Goal: Task Accomplishment & Management: Use online tool/utility

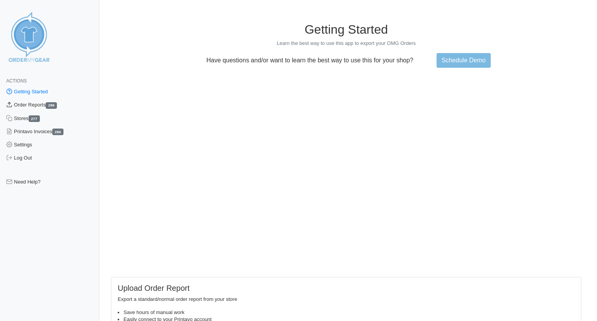
click at [24, 104] on link "Order Reports 286" at bounding box center [49, 104] width 99 height 13
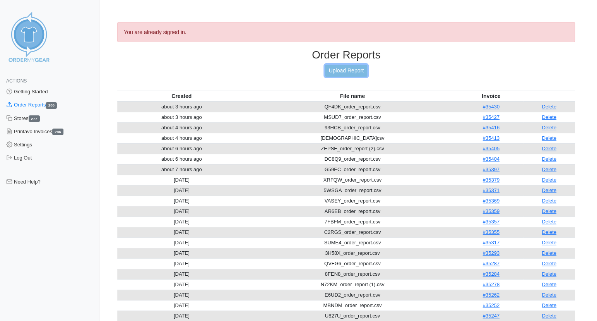
click at [346, 70] on link "Upload Report" at bounding box center [346, 71] width 42 height 12
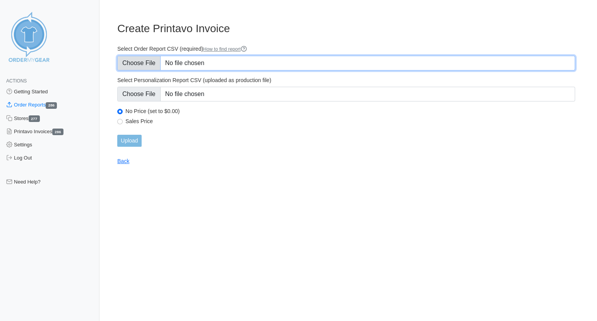
click at [142, 66] on input "Select Order Report CSV (required) How to find report" at bounding box center [345, 63] width 457 height 15
type input "C:\fakepath\VASEY_order_report.csv"
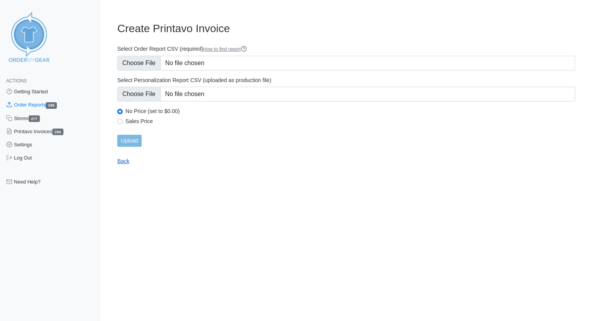
click at [121, 162] on link "Back" at bounding box center [123, 161] width 12 height 6
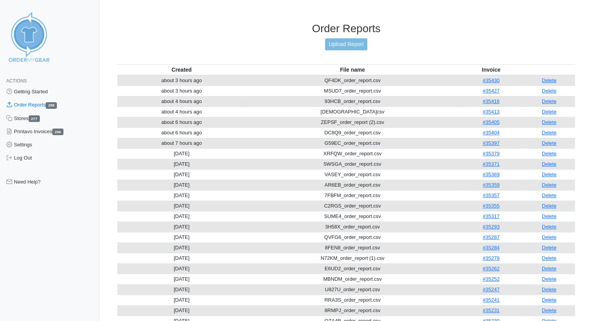
click at [351, 64] on th "File name" at bounding box center [352, 69] width 213 height 11
click at [351, 48] on link "Upload Report" at bounding box center [346, 44] width 42 height 12
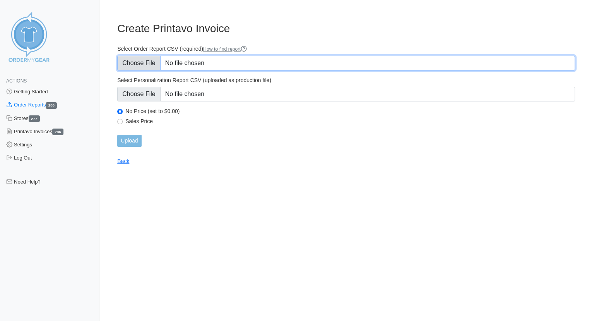
click at [138, 63] on input "Select Order Report CSV (required) How to find report" at bounding box center [345, 63] width 457 height 15
type input "C:\fakepath\B4SAQ_order_report.csv"
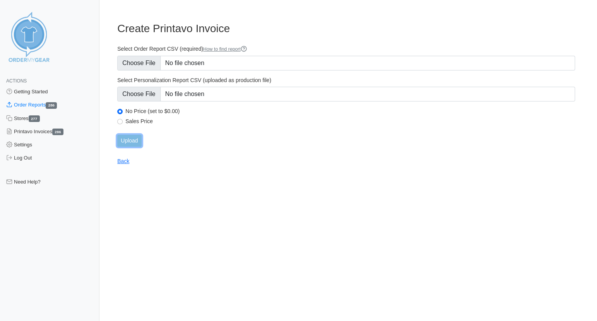
click at [130, 138] on input "Upload" at bounding box center [129, 141] width 24 height 12
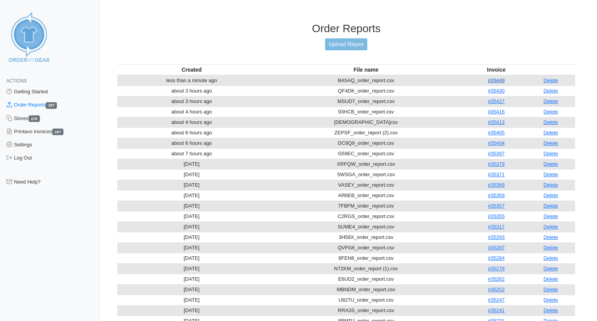
click at [499, 77] on link "#35449" at bounding box center [496, 80] width 17 height 6
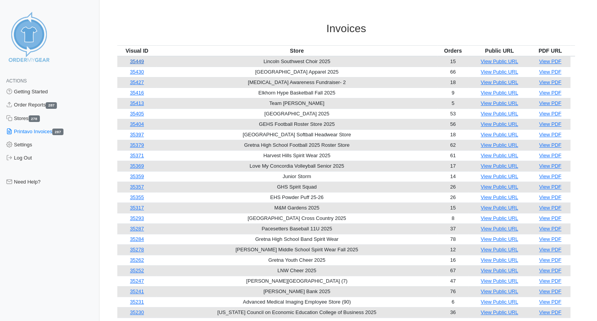
click at [139, 59] on link "35449" at bounding box center [137, 61] width 14 height 6
